Goal: Task Accomplishment & Management: Use online tool/utility

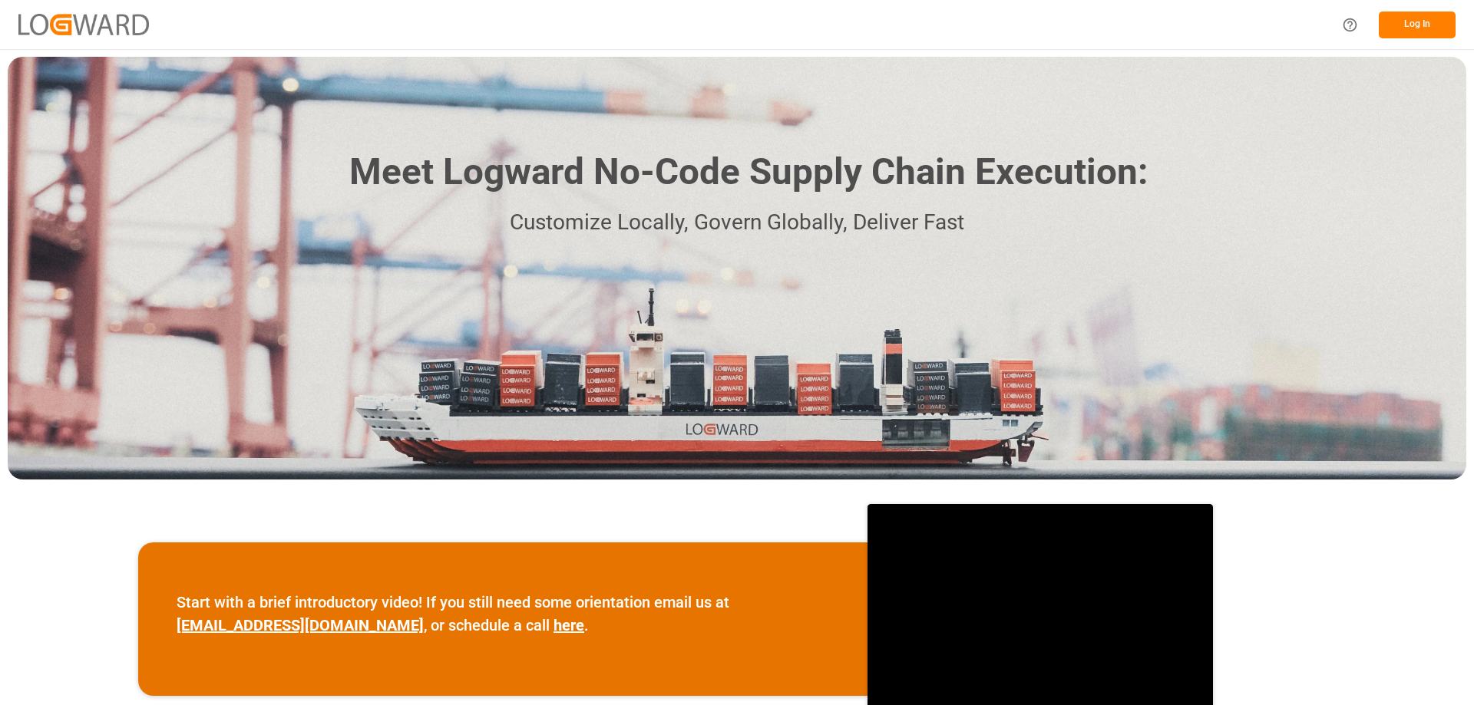
click at [1429, 23] on button "Log In" at bounding box center [1417, 25] width 77 height 27
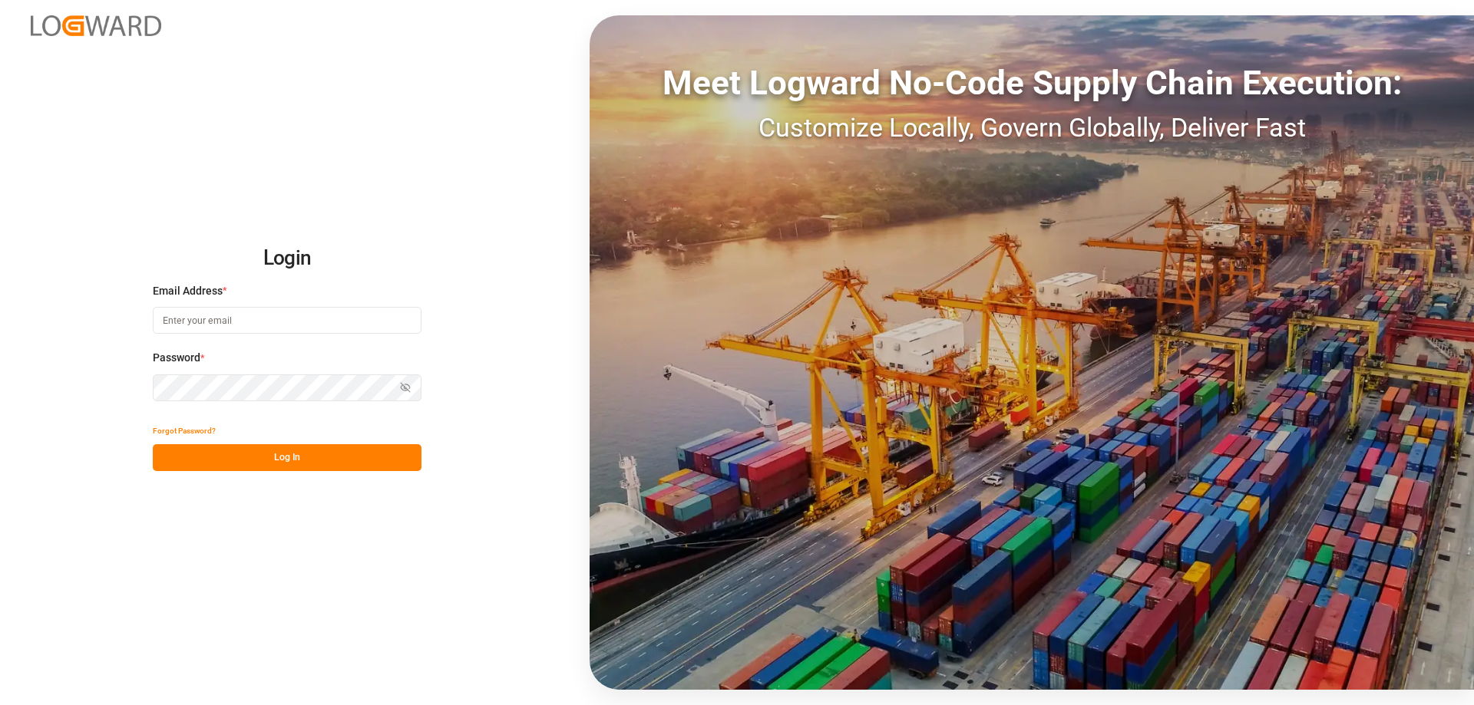
type input "[DOMAIN_NAME][EMAIL_ADDRESS][DOMAIN_NAME]"
click at [284, 459] on button "Log In" at bounding box center [287, 457] width 269 height 27
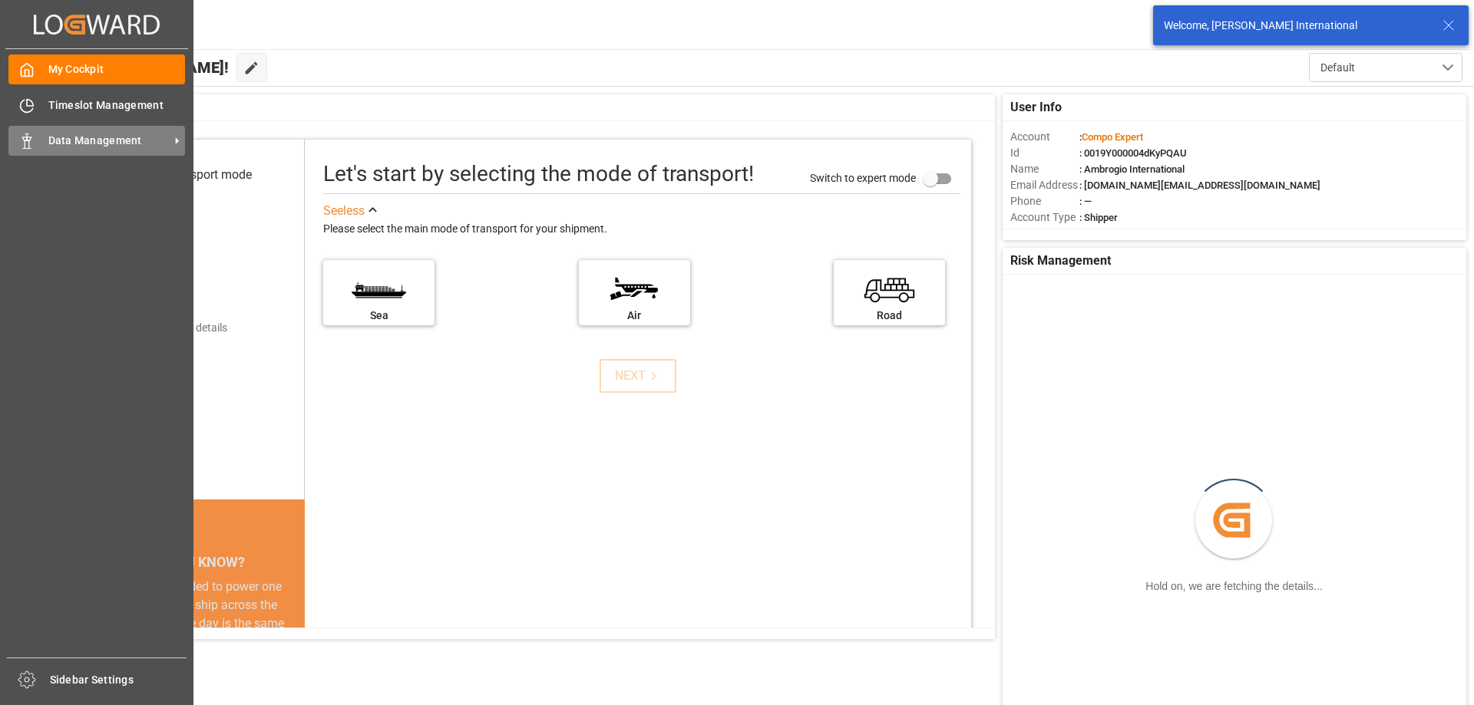
click at [38, 144] on div "Data Management Data Management" at bounding box center [96, 141] width 177 height 30
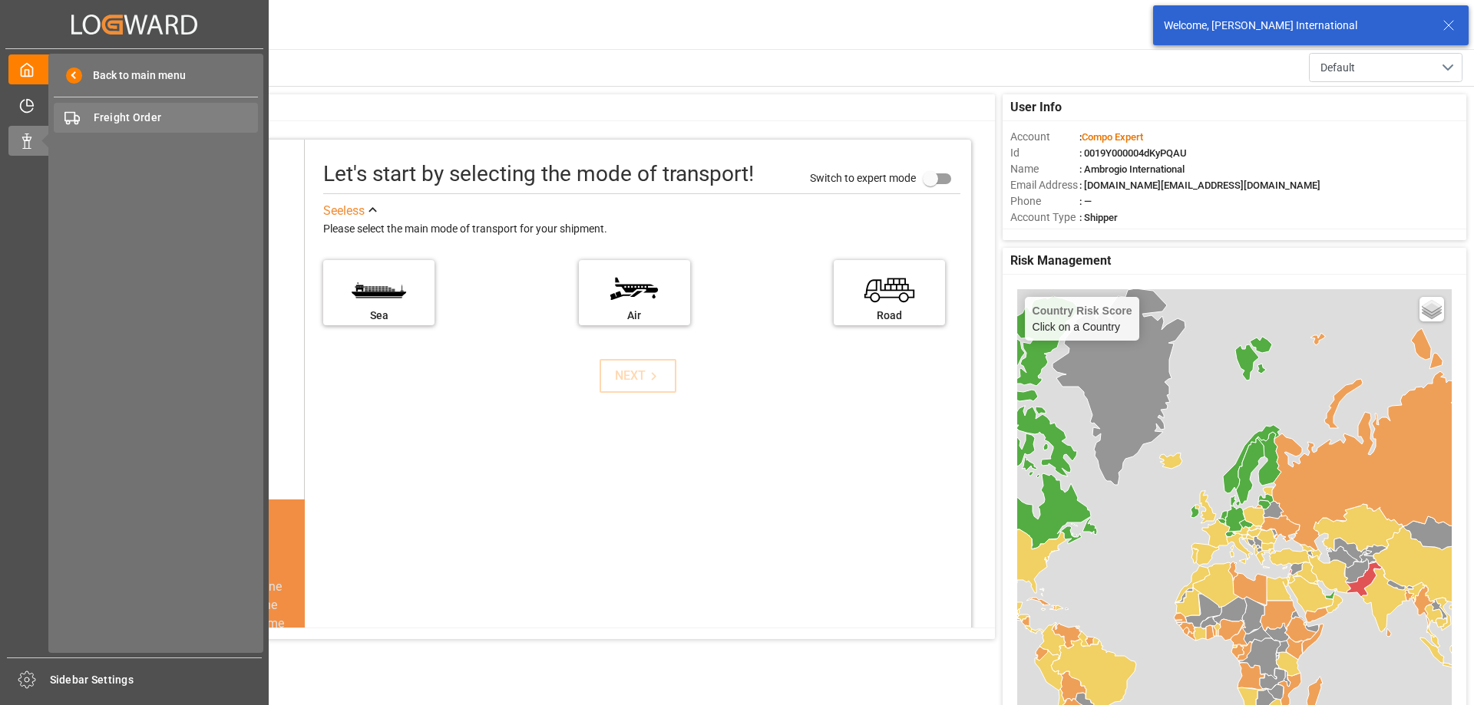
click at [134, 123] on span "Freight Order" at bounding box center [176, 118] width 165 height 16
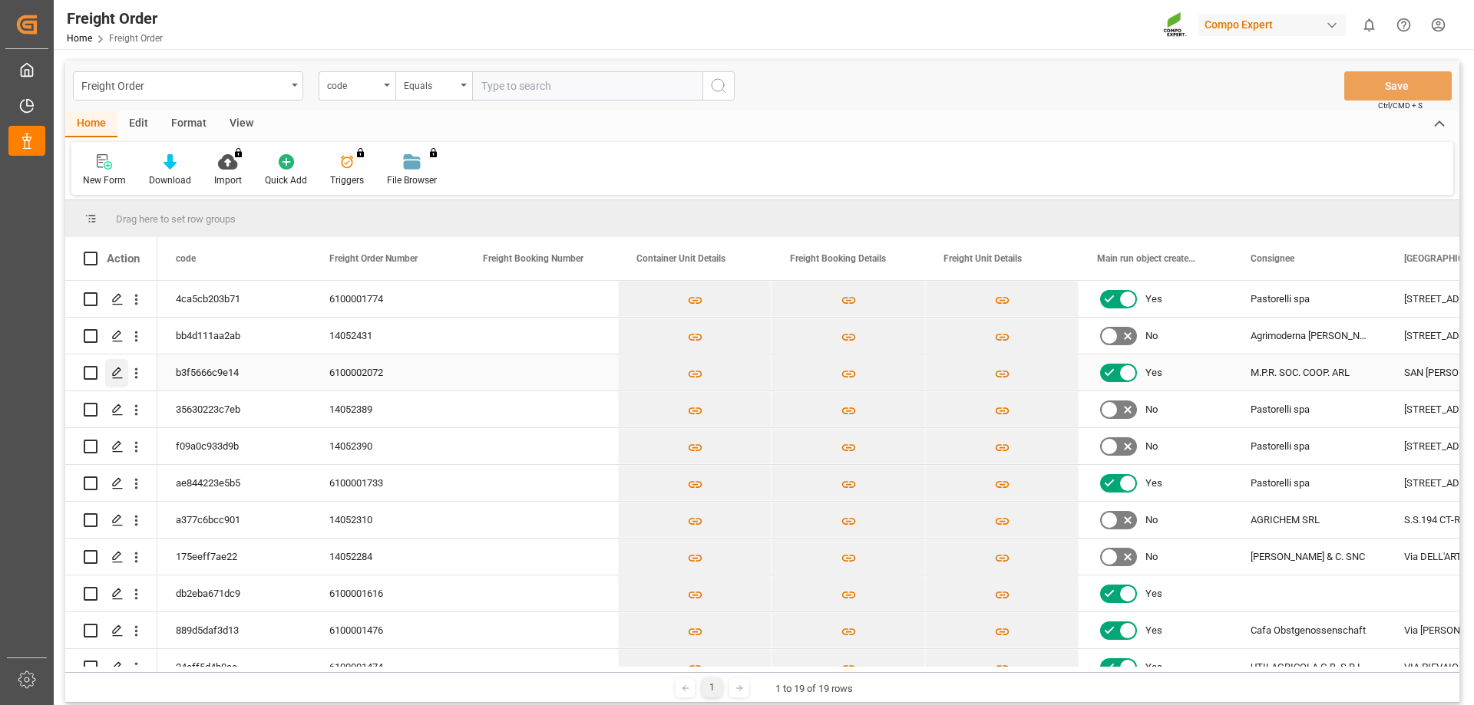
click at [114, 372] on polygon "Press SPACE to select this row." at bounding box center [117, 372] width 8 height 8
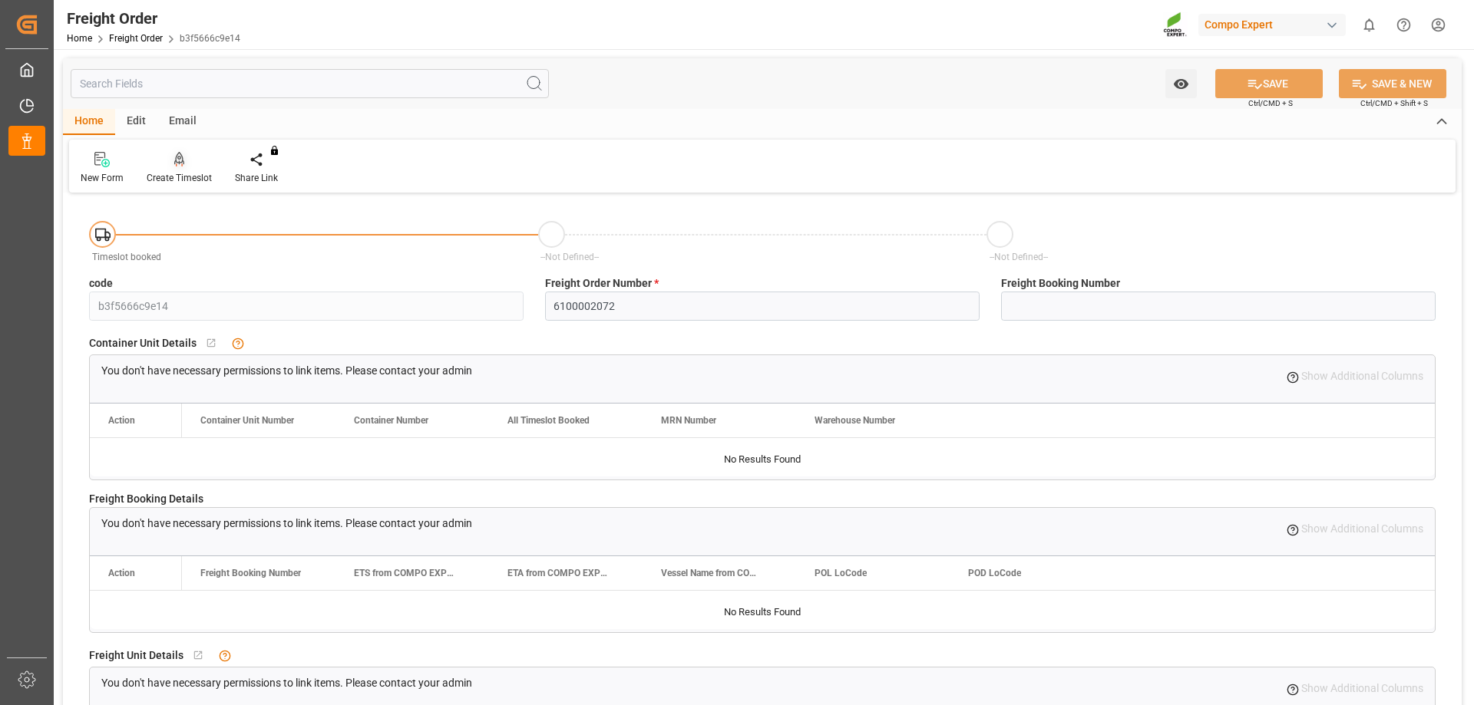
click at [169, 168] on div "Create Timeslot" at bounding box center [179, 168] width 88 height 34
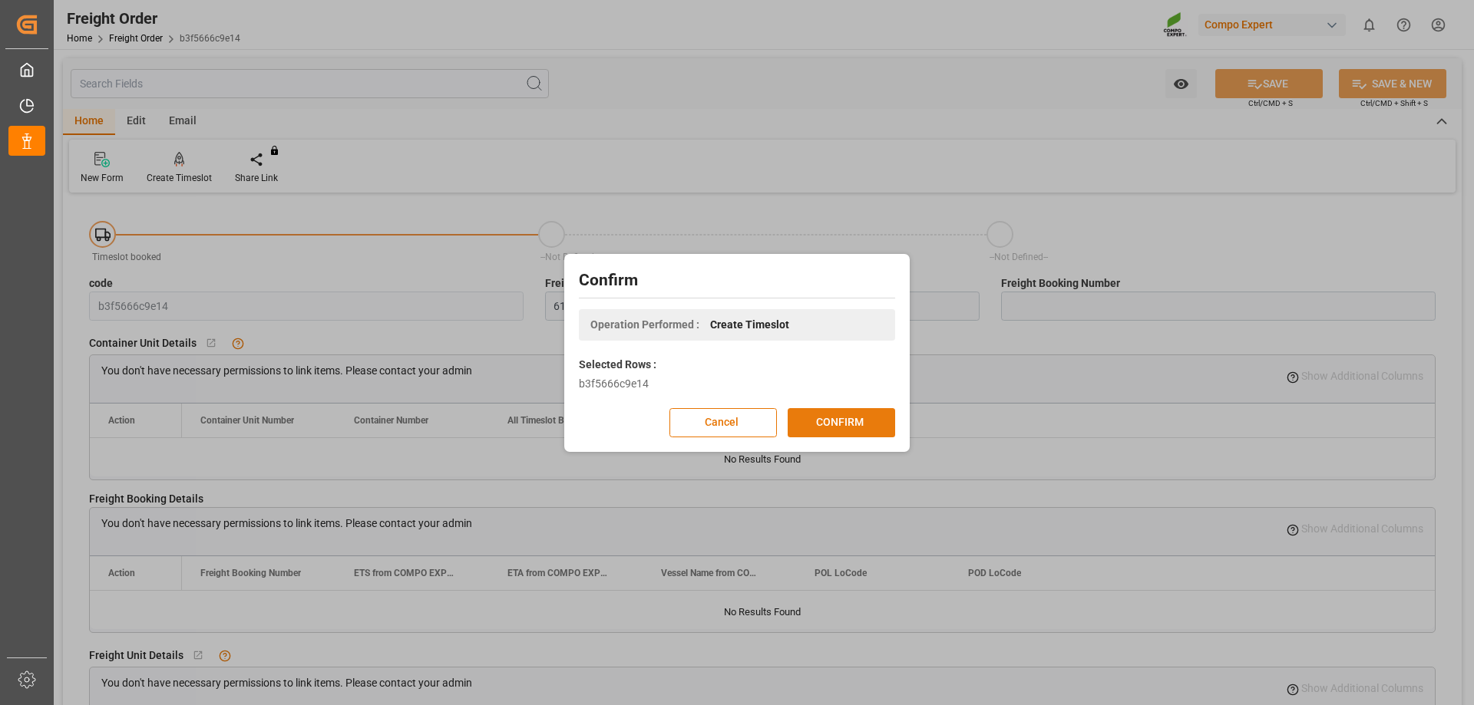
click at [840, 426] on button "CONFIRM" at bounding box center [841, 422] width 107 height 29
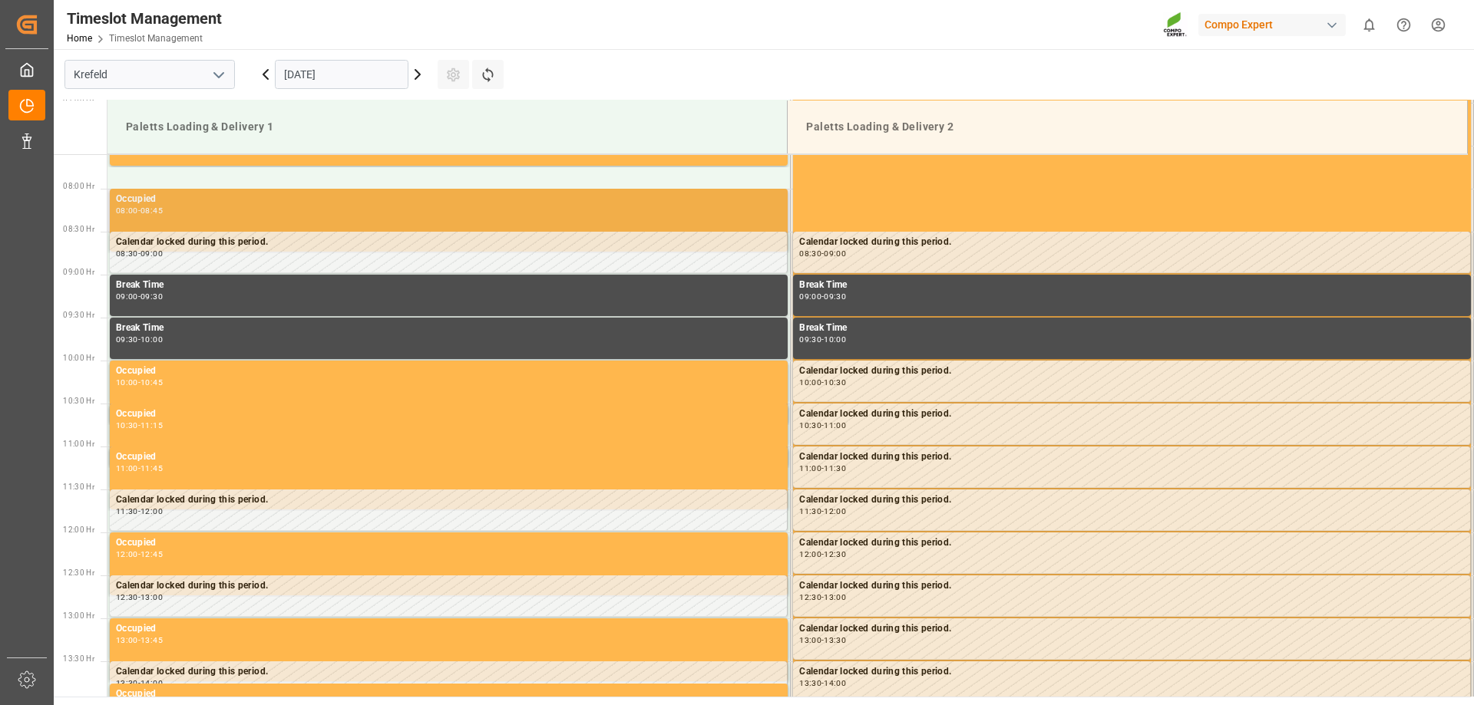
scroll to position [678, 0]
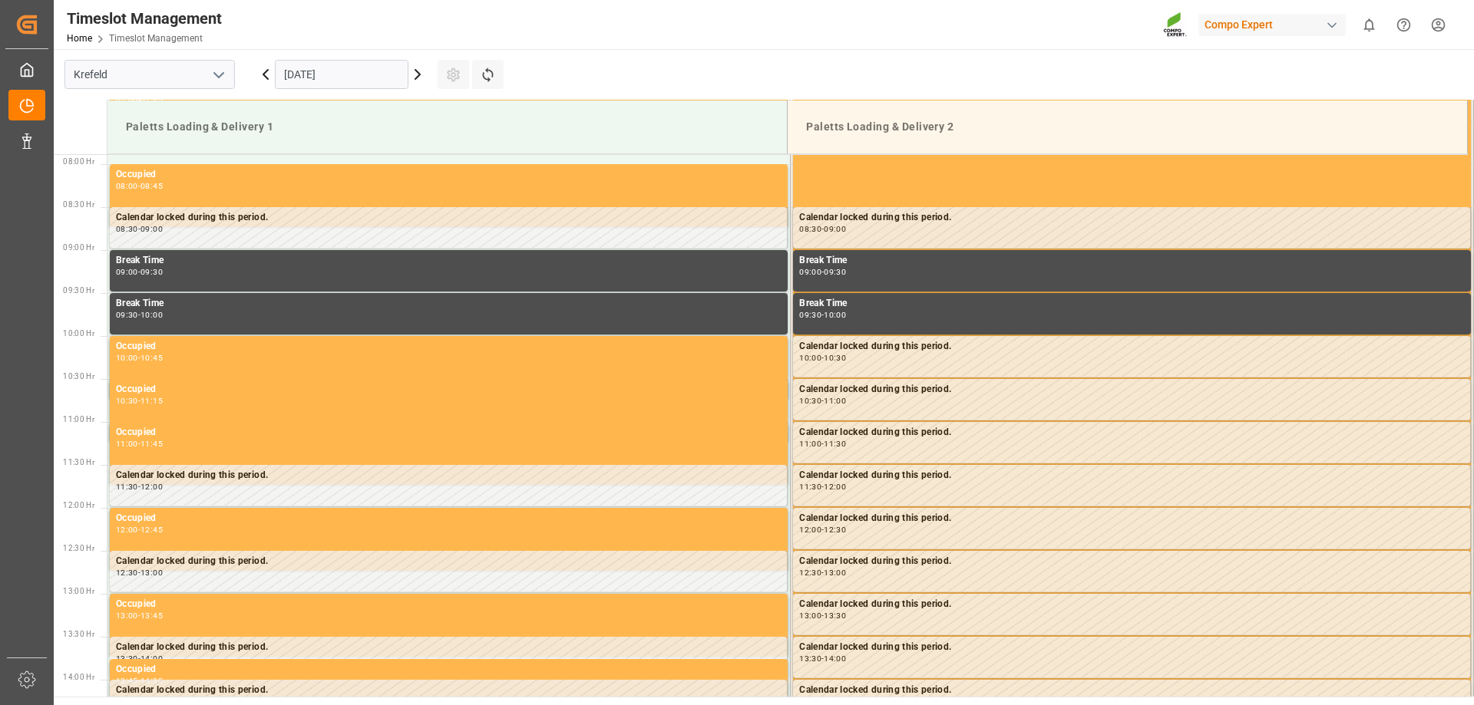
click at [420, 81] on icon at bounding box center [417, 74] width 18 height 18
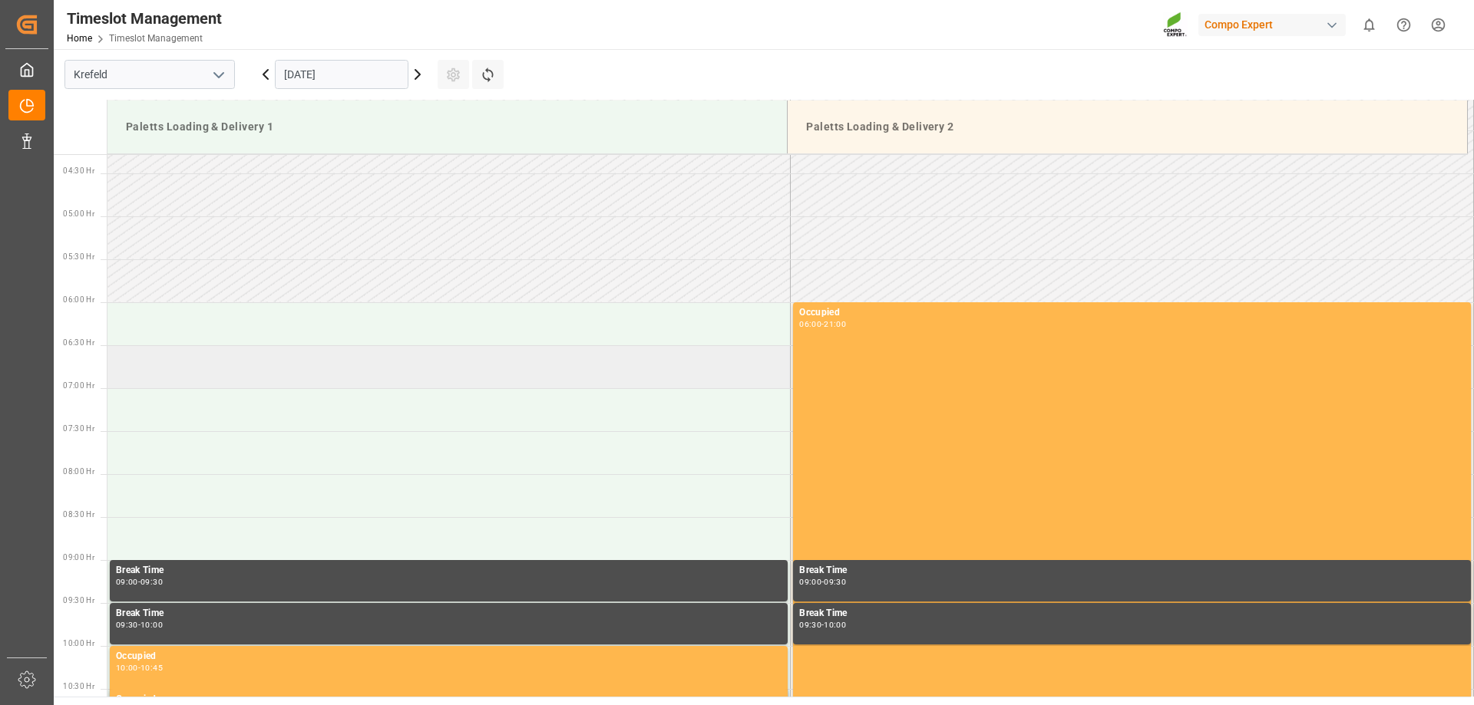
scroll to position [371, 0]
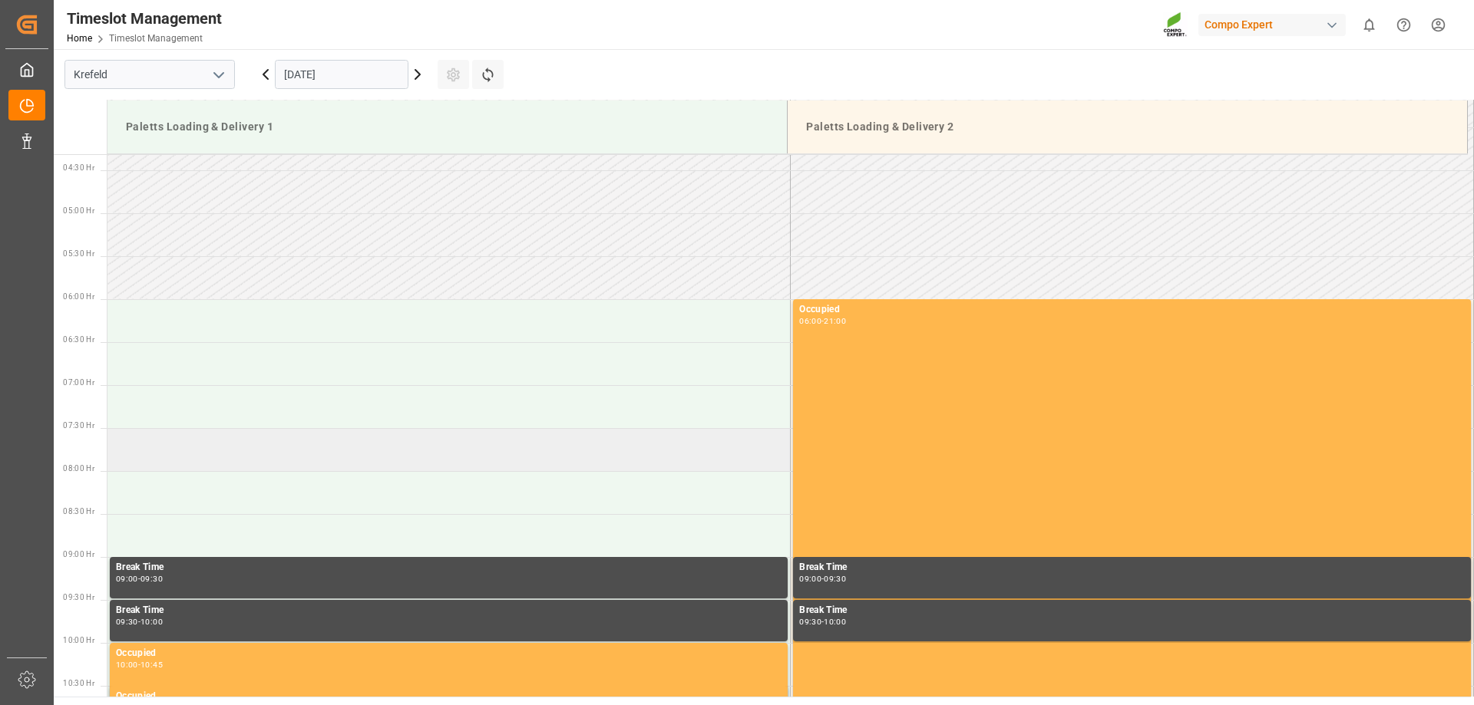
click at [210, 448] on td at bounding box center [448, 449] width 683 height 43
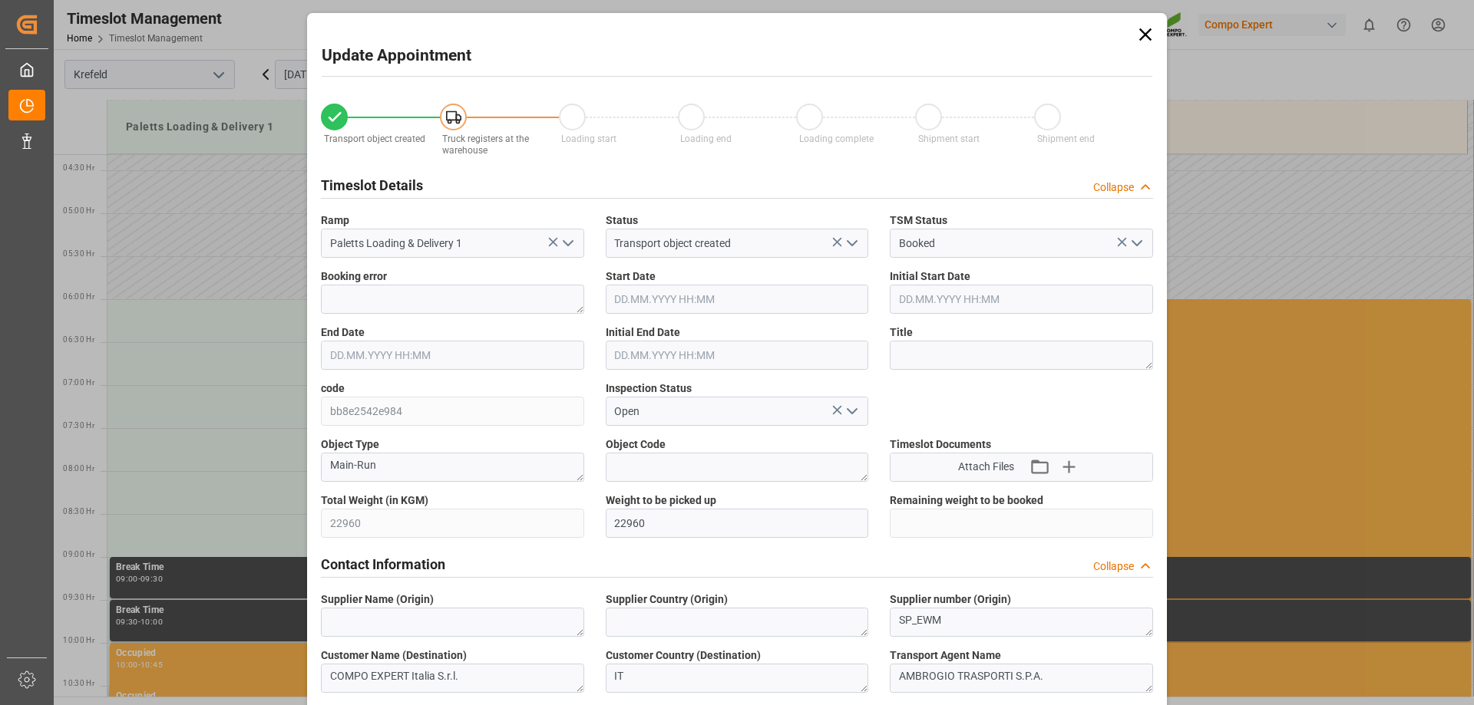
type input "18.09.2025 07:30"
type input "18.09.2025 08:00"
type input "15.09.2025 16:13"
type input "17.09.2025 07:28"
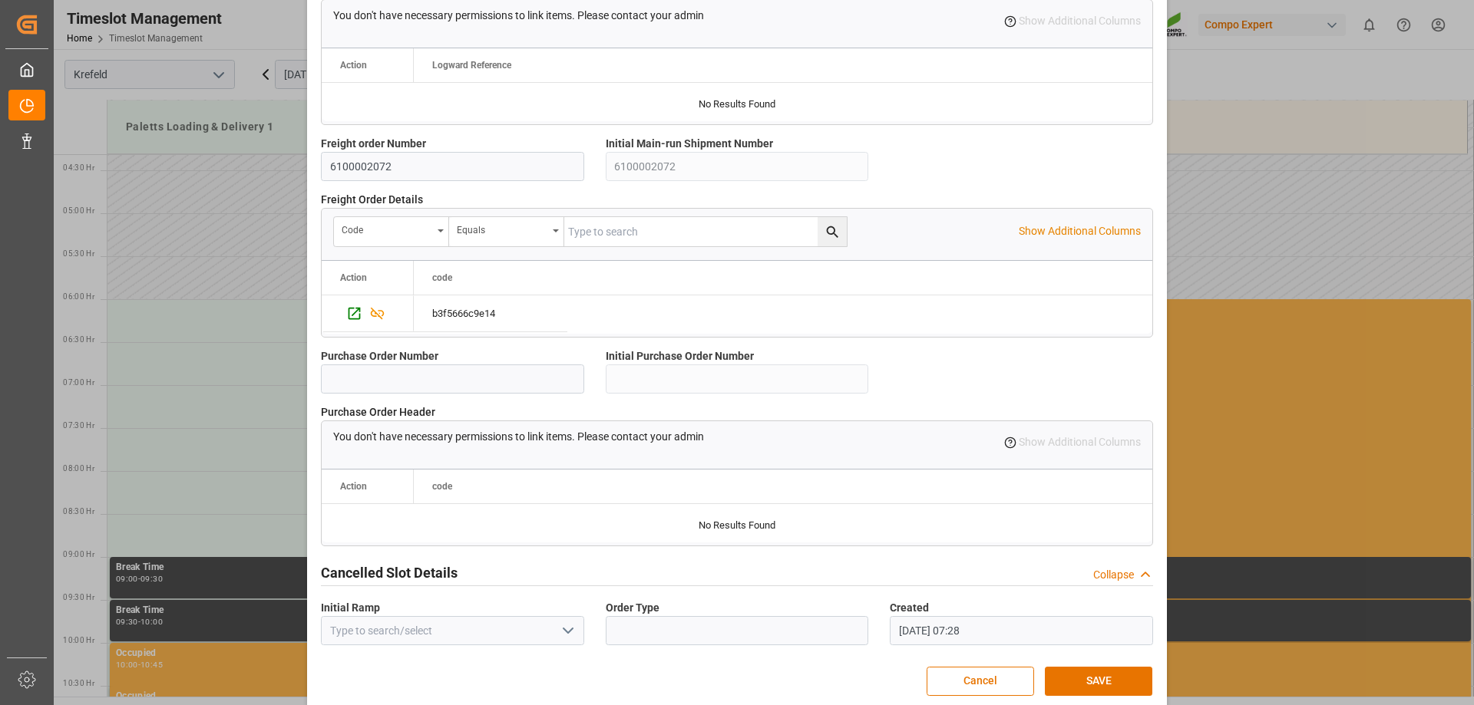
scroll to position [1315, 0]
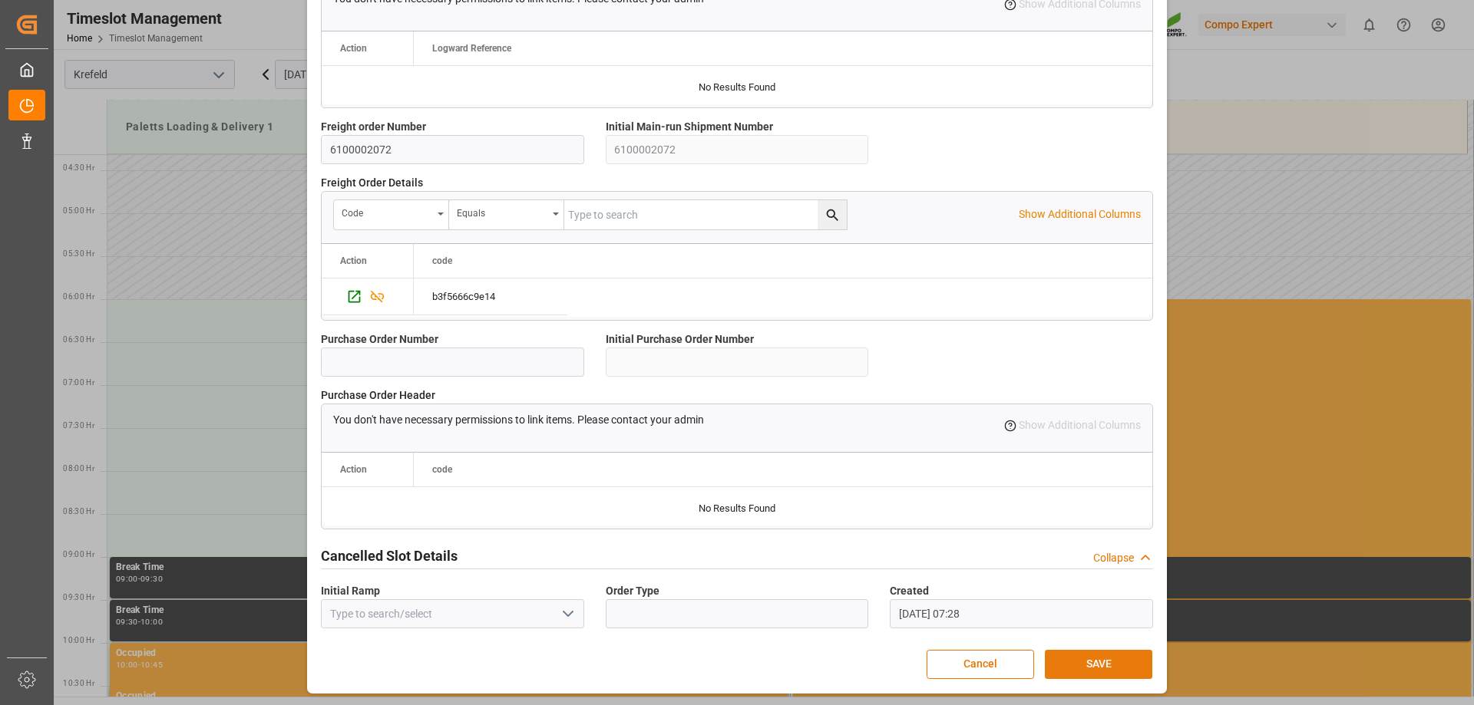
click at [1059, 669] on button "SAVE" at bounding box center [1098, 664] width 107 height 29
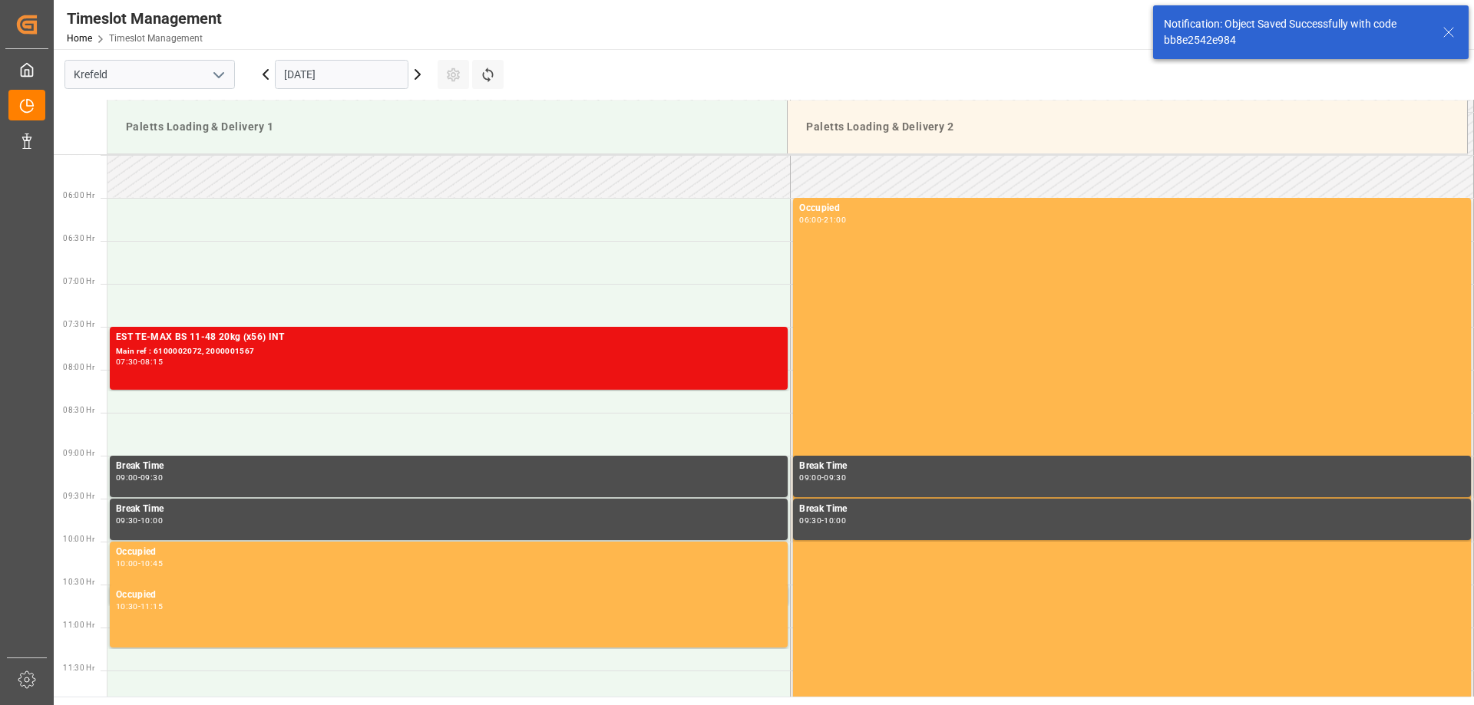
scroll to position [506, 0]
